Goal: Answer question/provide support: Share knowledge or assist other users

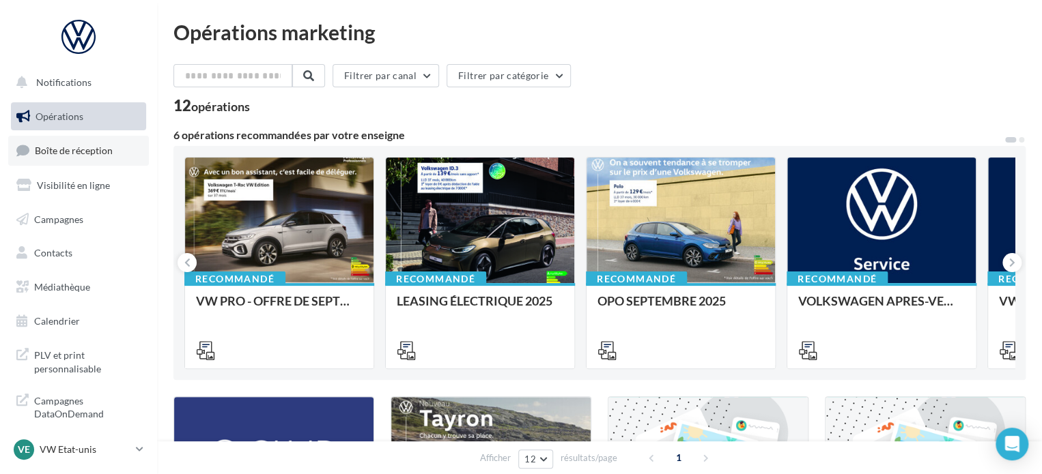
click at [84, 138] on link "Boîte de réception" at bounding box center [78, 150] width 141 height 29
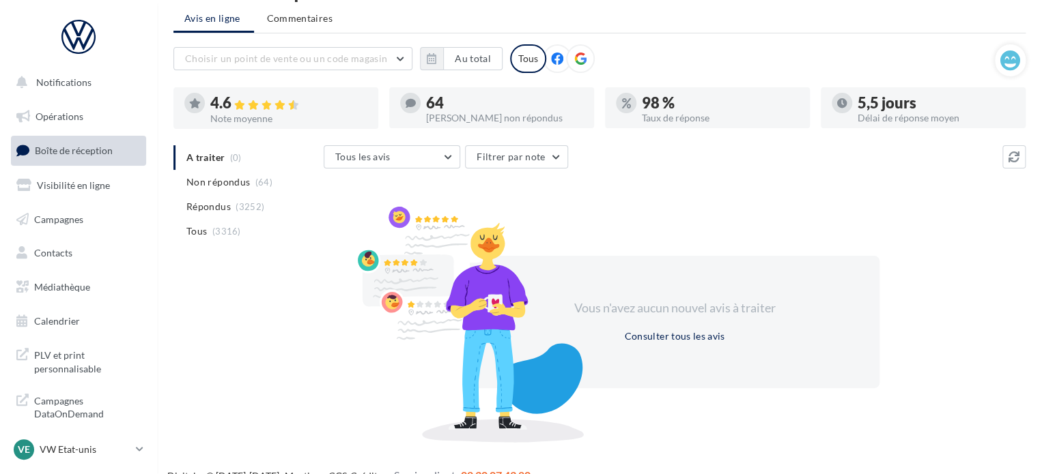
scroll to position [63, 0]
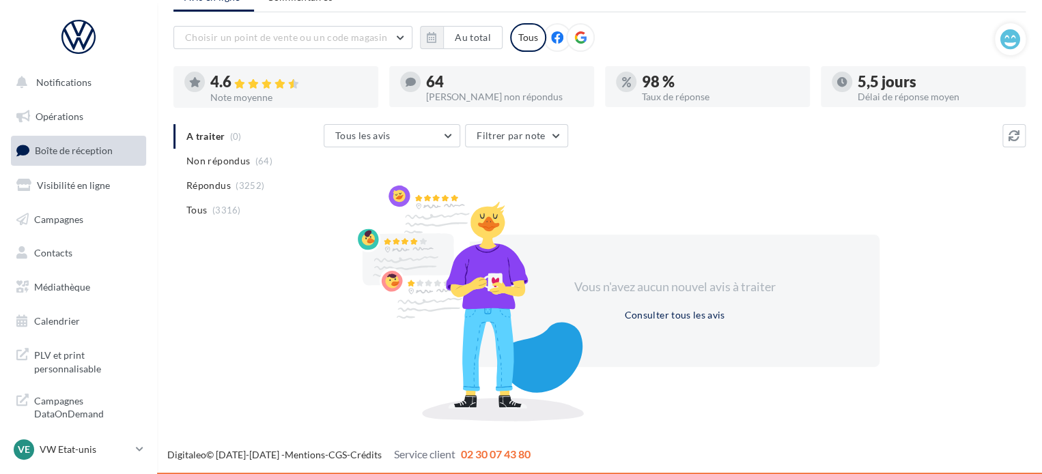
click at [238, 186] on span "(3252)" at bounding box center [249, 185] width 29 height 11
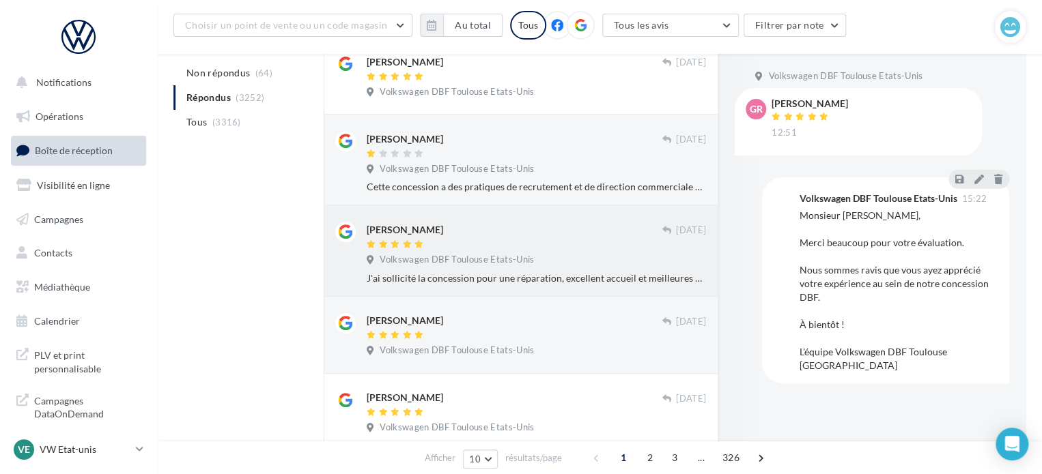
scroll to position [268, 0]
click at [473, 263] on span "Volkswagen DBF Toulouse Etats-Unis" at bounding box center [457, 259] width 154 height 12
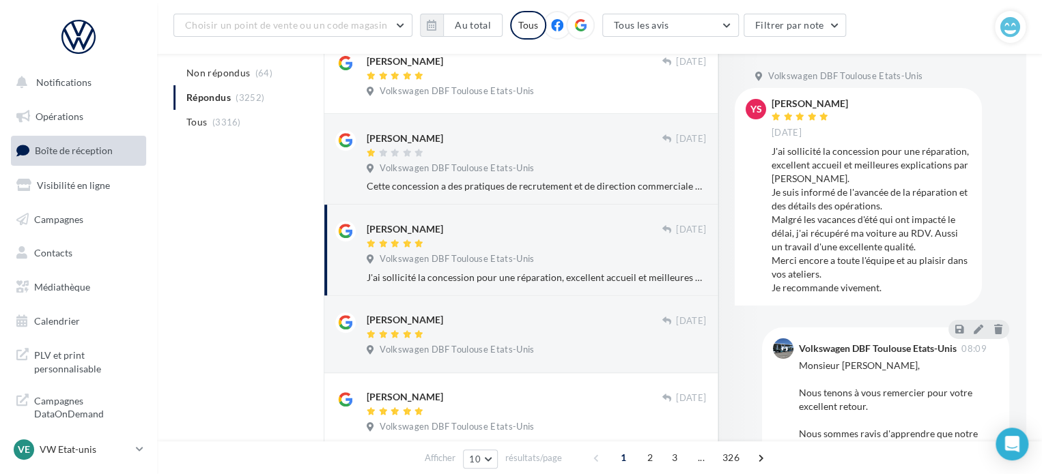
click at [884, 280] on div "J'ai sollicité la concession pour une réparation, excellent accueil et meilleur…" at bounding box center [870, 220] width 199 height 150
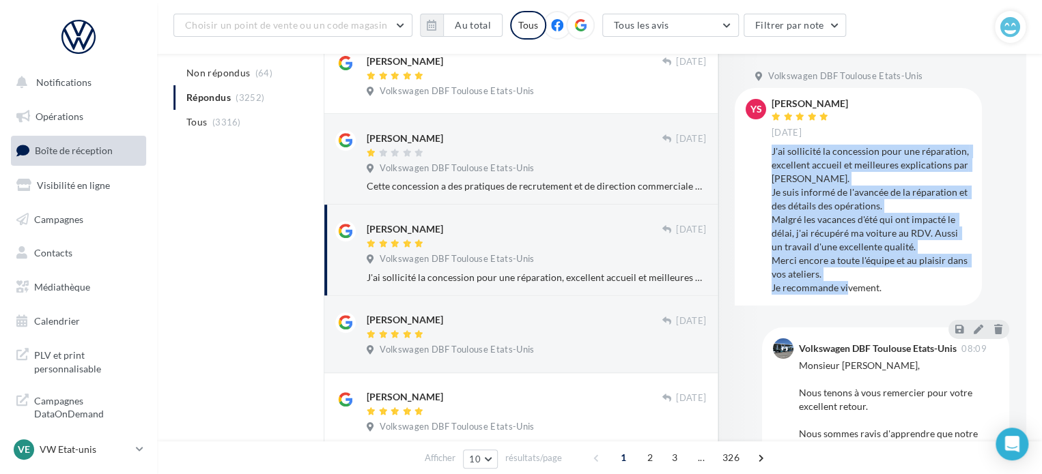
drag, startPoint x: 889, startPoint y: 289, endPoint x: 769, endPoint y: 155, distance: 179.8
click at [769, 155] on div "Ys [PERSON_NAME] [DATE] J'ai sollicité la concession pour une réparation, excel…" at bounding box center [857, 197] width 225 height 196
copy div "J'ai sollicité la concession pour une réparation, excellent accueil et meilleur…"
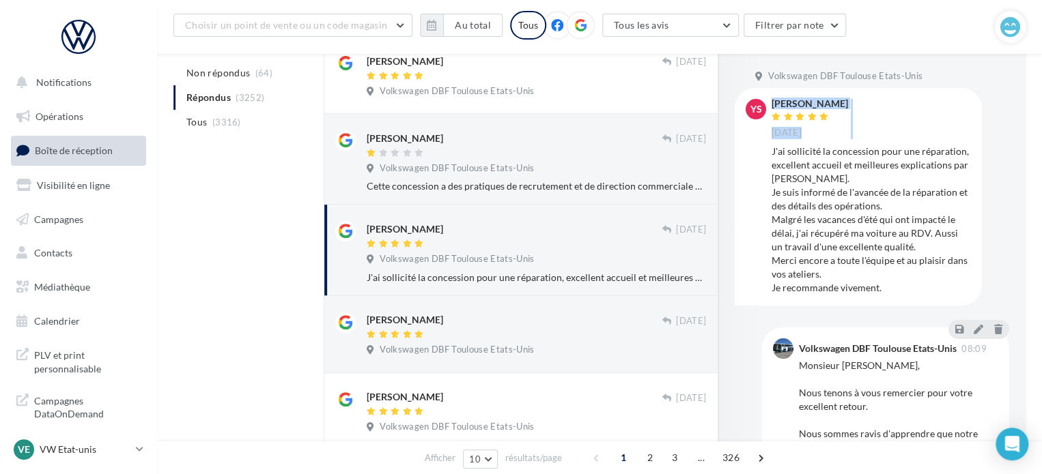
drag, startPoint x: 867, startPoint y: 96, endPoint x: 770, endPoint y: 113, distance: 98.3
click at [765, 114] on div "Ys [PERSON_NAME] [DATE] J'ai sollicité la concession pour une réparation, excel…" at bounding box center [857, 197] width 247 height 218
click at [885, 103] on div "[PERSON_NAME] [DATE]" at bounding box center [870, 119] width 199 height 40
click at [764, 201] on div "Ys" at bounding box center [755, 197] width 20 height 196
drag, startPoint x: 855, startPoint y: 102, endPoint x: 771, endPoint y: 103, distance: 84.0
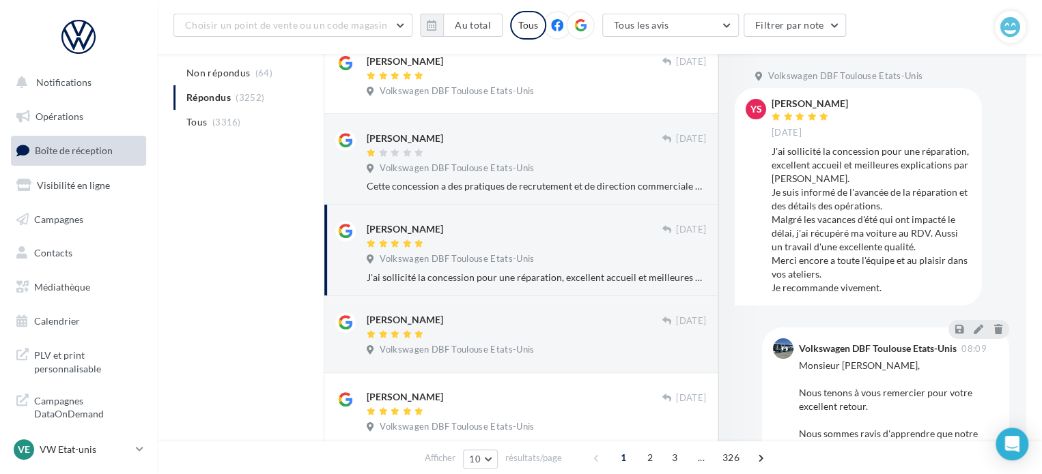
click at [771, 103] on div "[PERSON_NAME] [DATE]" at bounding box center [870, 119] width 199 height 40
drag, startPoint x: 771, startPoint y: 103, endPoint x: 884, endPoint y: 27, distance: 136.7
click at [884, 27] on div "Choisir un point de vente ou un code magasin 1008770 - Volkswagen DBF Toulouse …" at bounding box center [583, 25] width 821 height 29
drag, startPoint x: 770, startPoint y: 104, endPoint x: 852, endPoint y: 106, distance: 81.9
click at [852, 106] on div "Ys [PERSON_NAME] [DATE] J'ai sollicité la concession pour une réparation, excel…" at bounding box center [857, 197] width 225 height 196
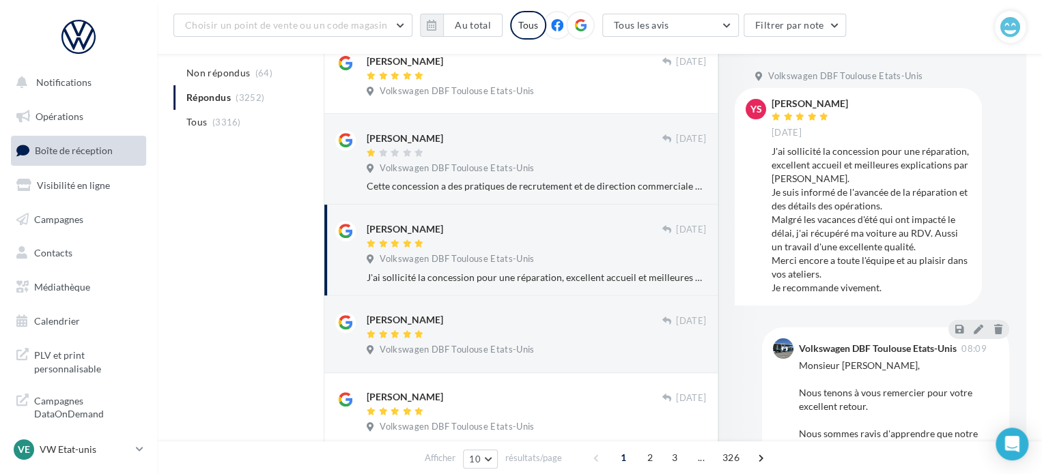
copy div "[PERSON_NAME]"
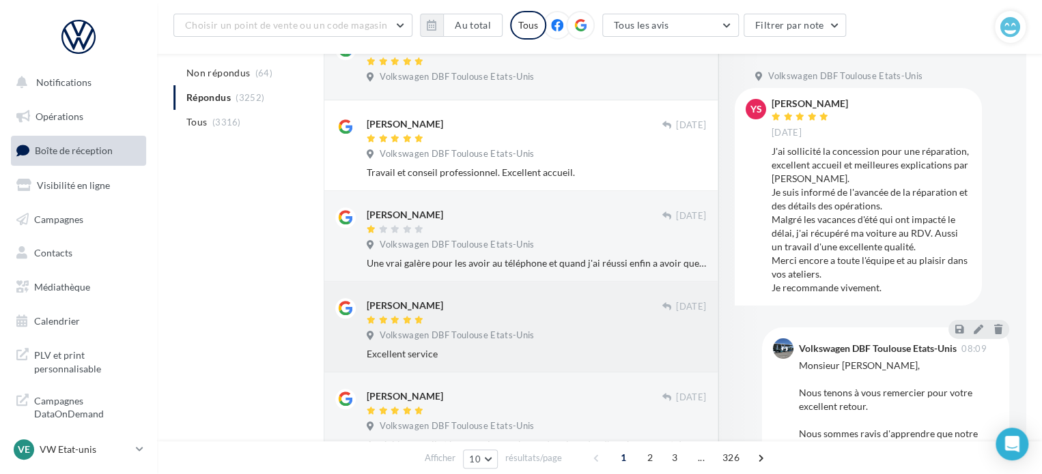
scroll to position [677, 0]
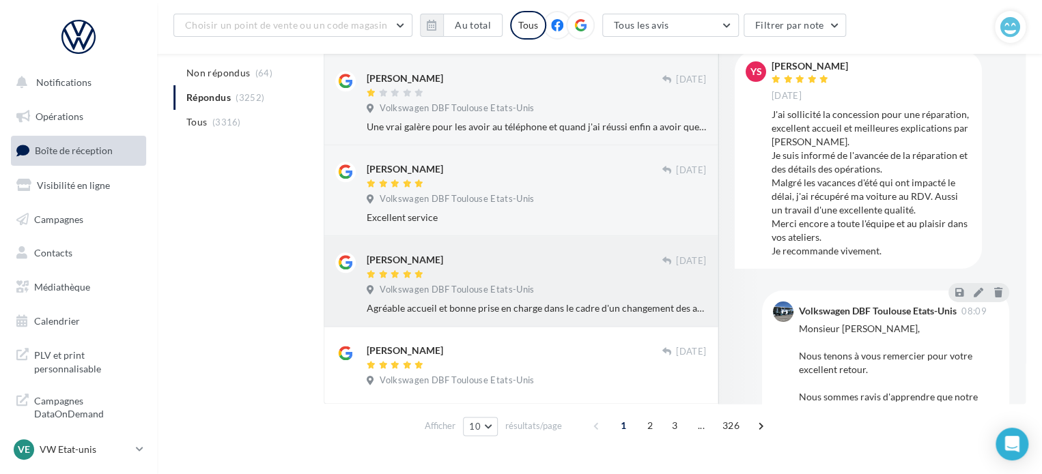
click at [454, 302] on div "Agréable accueil et bonne prise en charge dans le cadre d'un changement des air…" at bounding box center [536, 309] width 339 height 14
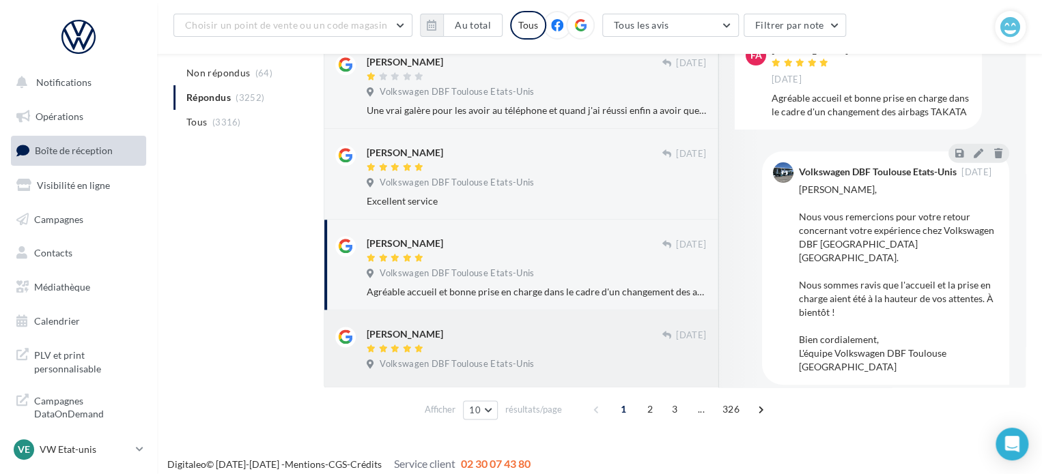
scroll to position [703, 0]
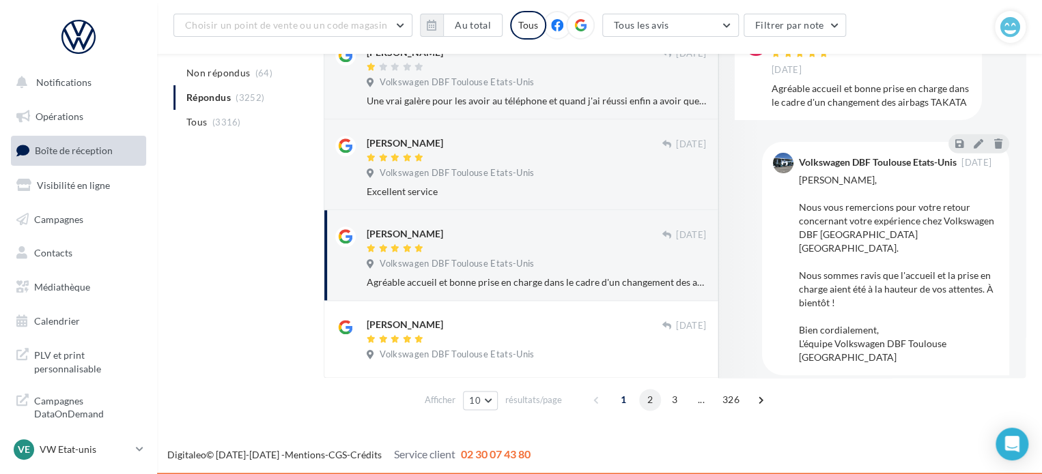
click at [641, 395] on span "2" at bounding box center [650, 400] width 22 height 22
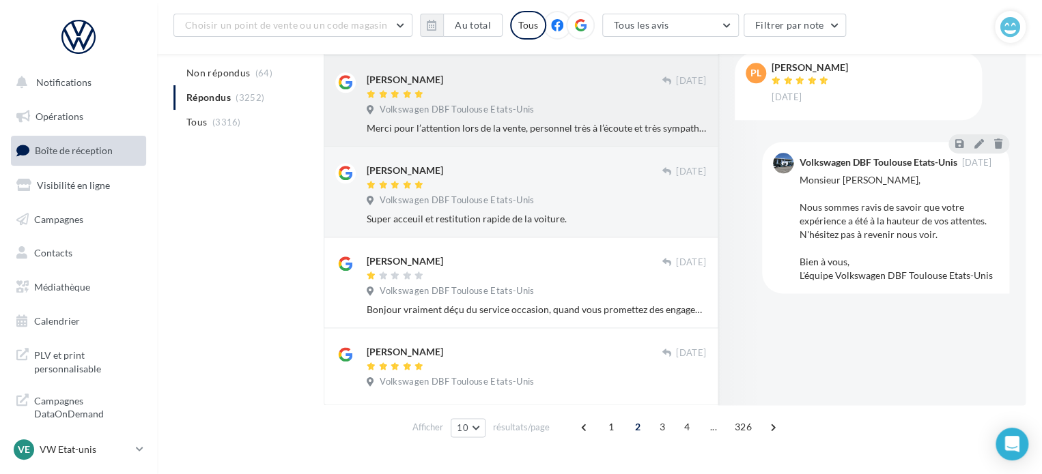
click at [587, 127] on div "Merci pour l’attention lors de la vente, personnel très à l’écoute et très symp…" at bounding box center [536, 128] width 339 height 14
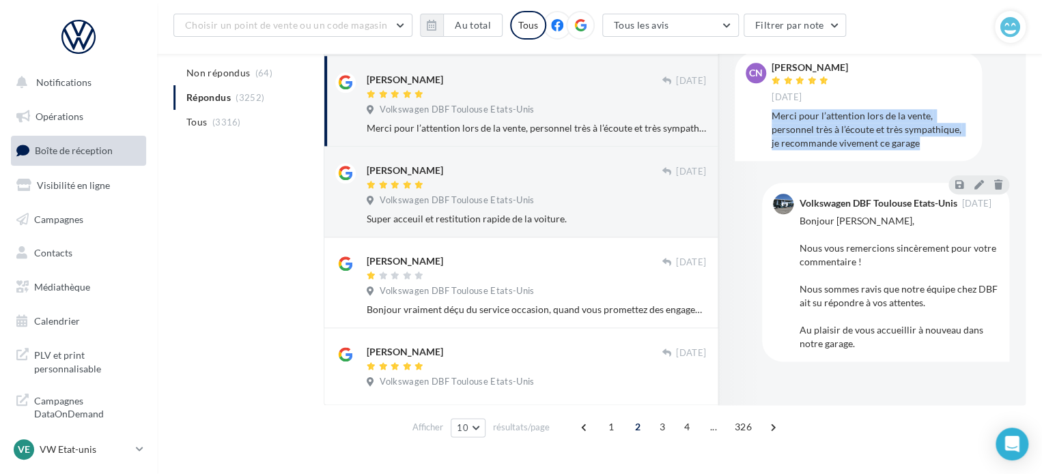
drag, startPoint x: 919, startPoint y: 141, endPoint x: 771, endPoint y: 118, distance: 149.8
click at [771, 118] on div "Merci pour l’attention lors de la vente, personnel très à l’écoute et très symp…" at bounding box center [870, 129] width 199 height 41
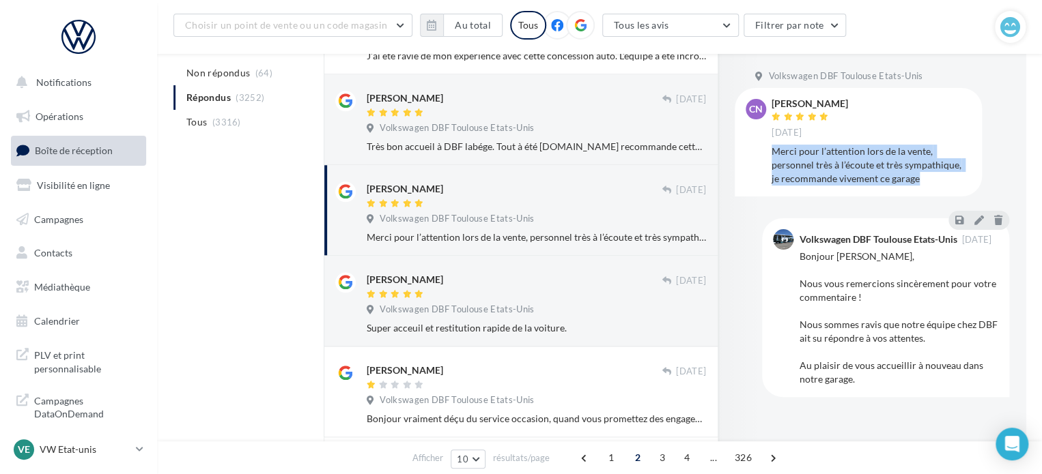
scroll to position [567, 0]
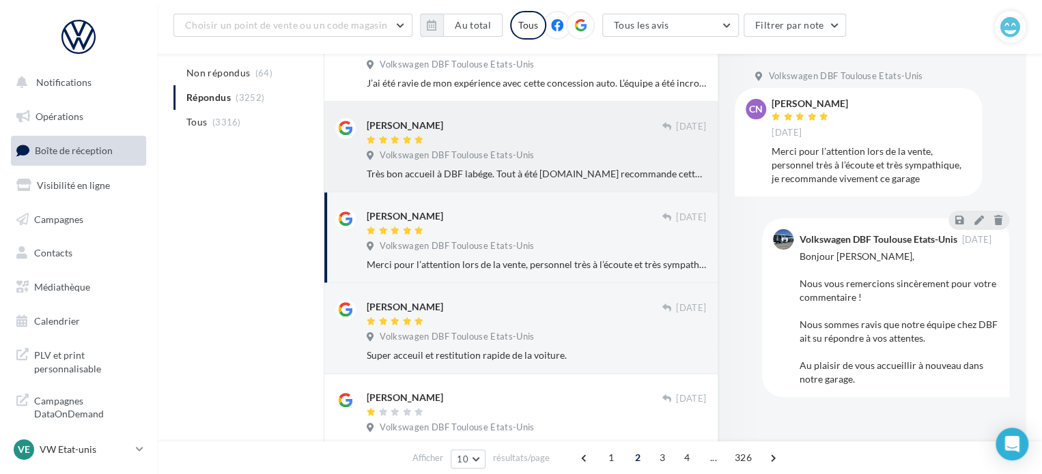
click at [621, 142] on div at bounding box center [514, 141] width 295 height 12
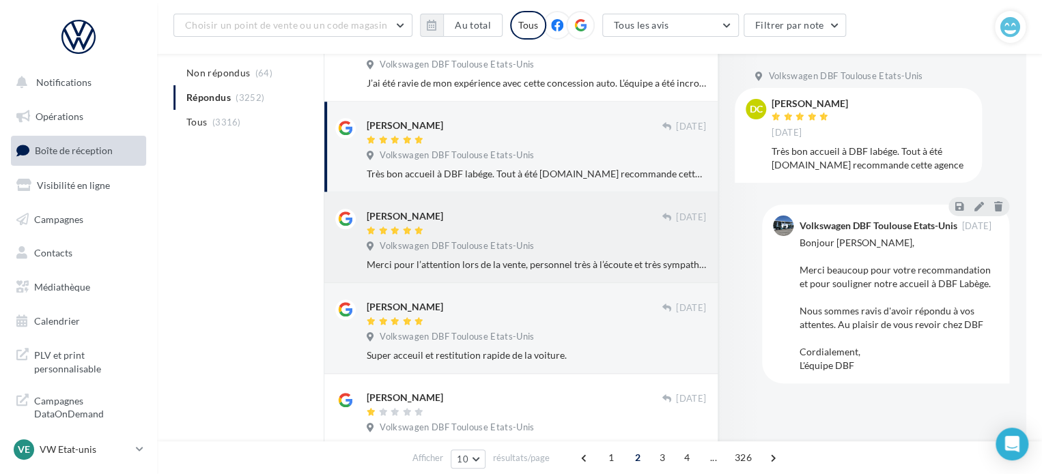
click at [489, 267] on div "Merci pour l’attention lors de la vente, personnel très à l’écoute et très symp…" at bounding box center [536, 265] width 339 height 14
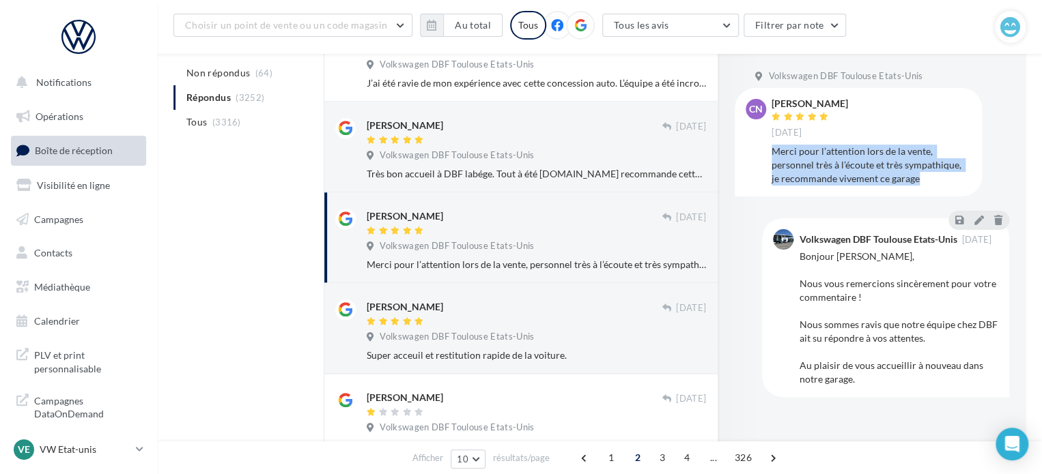
drag, startPoint x: 911, startPoint y: 181, endPoint x: 770, endPoint y: 154, distance: 143.8
click at [770, 154] on div "CN [PERSON_NAME] [DATE] Merci pour l’attention lors de la vente, personnel très…" at bounding box center [857, 142] width 225 height 87
copy div "Merci pour l’attention lors de la vente, personnel très à l’écoute et très symp…"
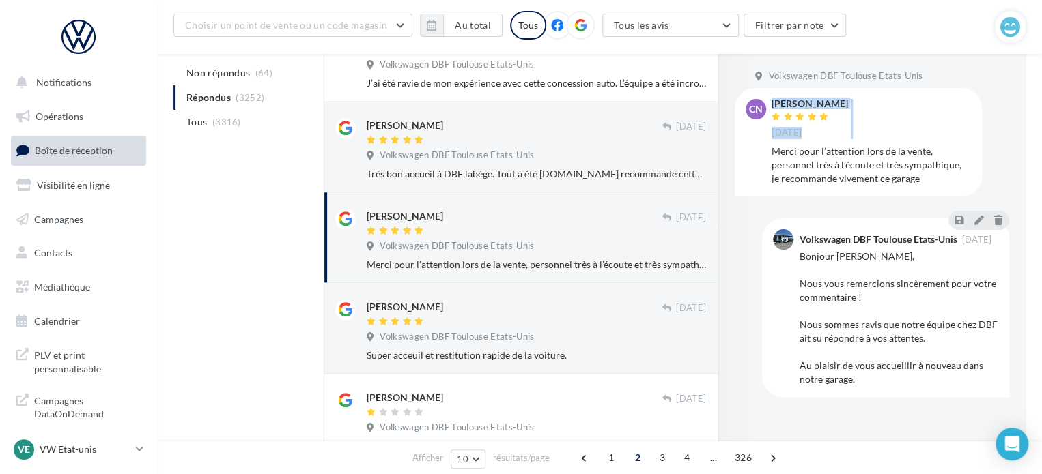
drag, startPoint x: 868, startPoint y: 98, endPoint x: 797, endPoint y: 103, distance: 71.9
click at [767, 103] on div "CN [PERSON_NAME] [DATE] Merci pour l’attention lors de la vente, personnel très…" at bounding box center [857, 142] width 247 height 109
click at [874, 111] on div "[PERSON_NAME] [DATE]" at bounding box center [870, 119] width 199 height 40
click at [914, 59] on div "Volkswagen DBF Toulouse Etats-Unis CN [PERSON_NAME] [DATE] Merci pour l’attenti…" at bounding box center [871, 248] width 307 height 388
drag, startPoint x: 771, startPoint y: 100, endPoint x: 838, endPoint y: 103, distance: 66.9
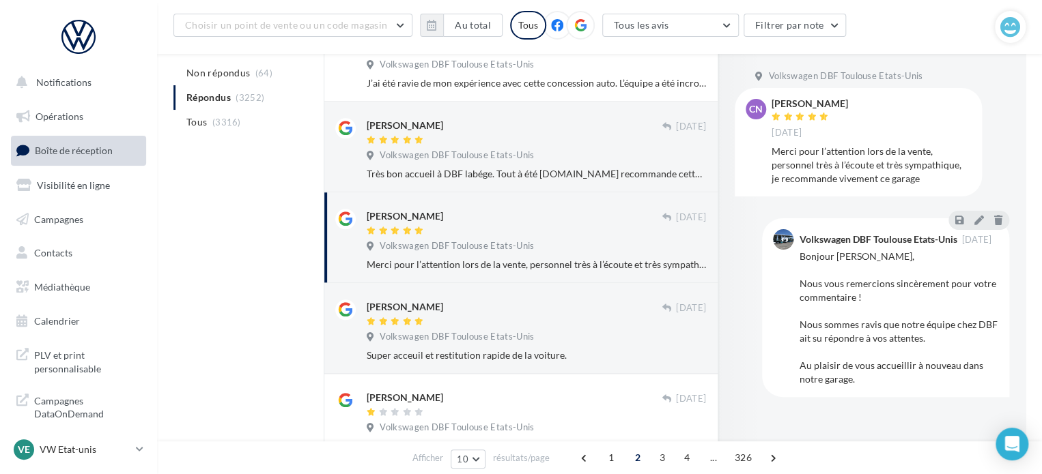
click at [838, 103] on div "[PERSON_NAME] [DATE]" at bounding box center [870, 119] width 199 height 40
click at [788, 103] on div "[PERSON_NAME]" at bounding box center [809, 104] width 76 height 10
click at [775, 68] on div at bounding box center [761, 248] width 87 height 388
drag, startPoint x: 770, startPoint y: 102, endPoint x: 838, endPoint y: 103, distance: 67.6
click at [838, 103] on div "CN [PERSON_NAME] [DATE] Merci pour l’attention lors de la vente, personnel très…" at bounding box center [857, 142] width 225 height 87
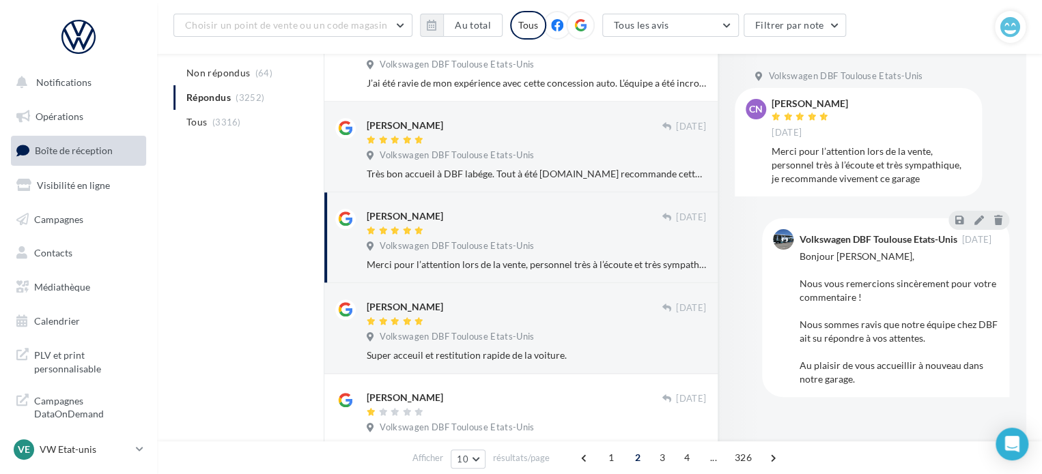
copy div "[PERSON_NAME]"
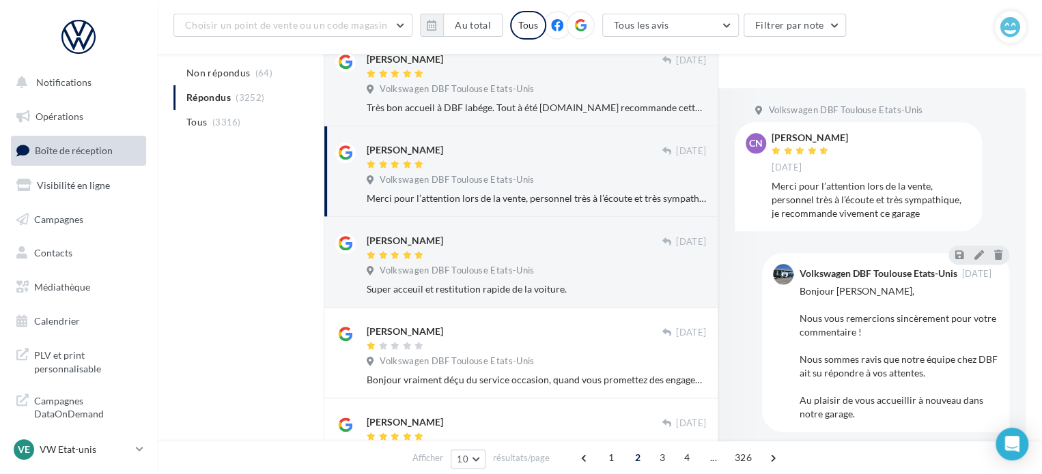
scroll to position [703, 0]
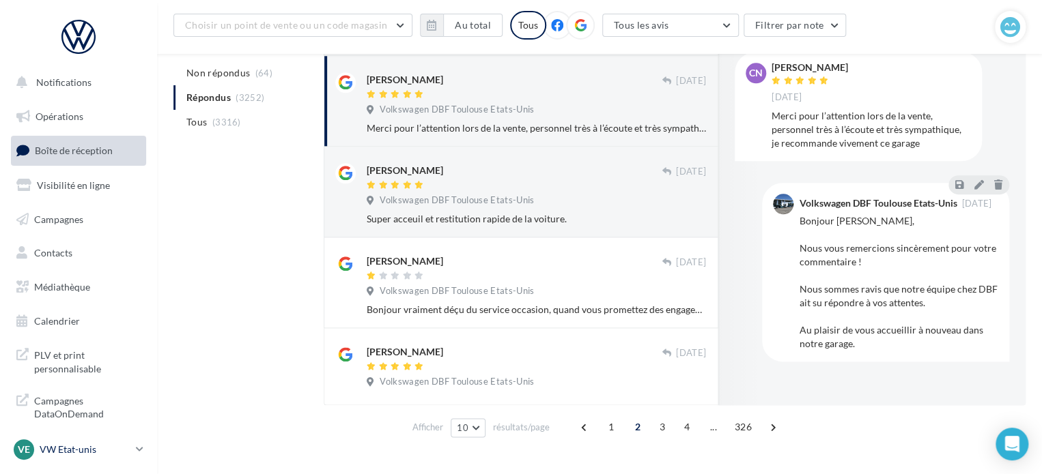
click at [66, 450] on p "VW Etat-unis" at bounding box center [85, 450] width 91 height 14
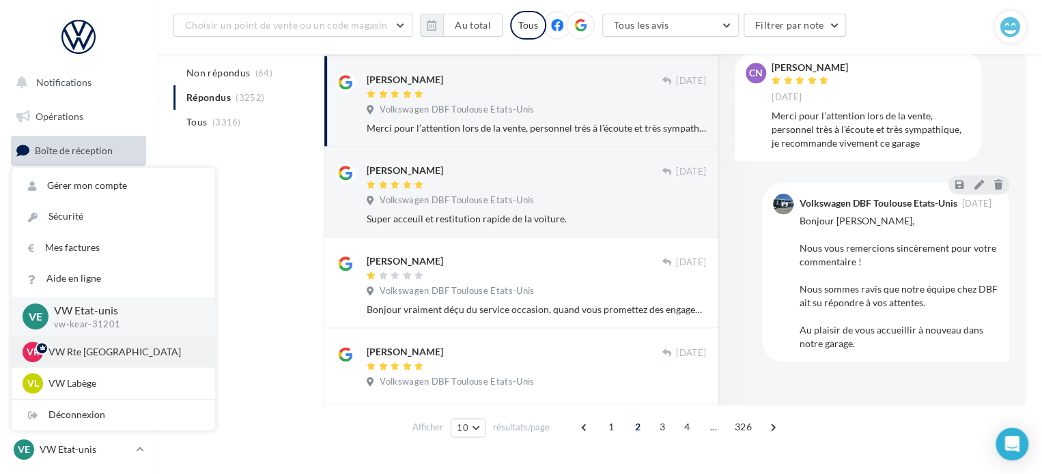
click at [126, 348] on p "VW Rte [GEOGRAPHIC_DATA]" at bounding box center [123, 352] width 150 height 14
